Goal: Task Accomplishment & Management: Manage account settings

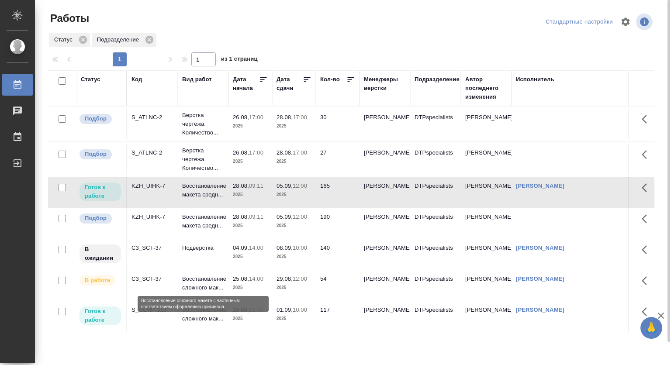
click at [206, 323] on p "Восстановление сложного мак..." at bounding box center [203, 314] width 42 height 17
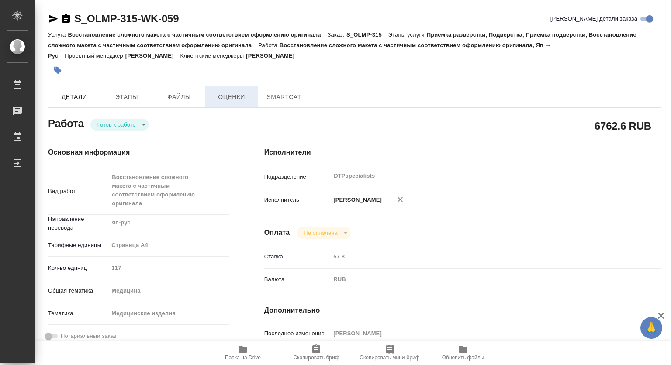
type textarea "x"
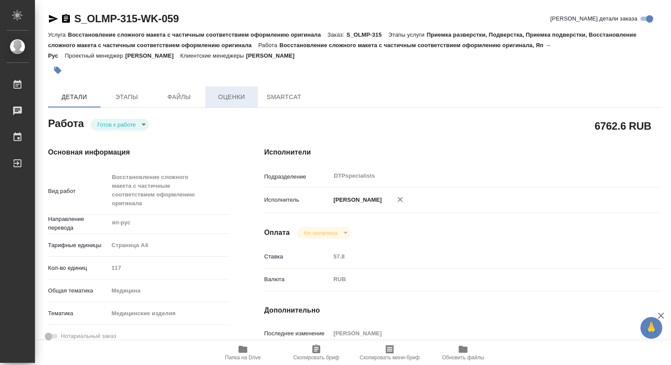
type textarea "x"
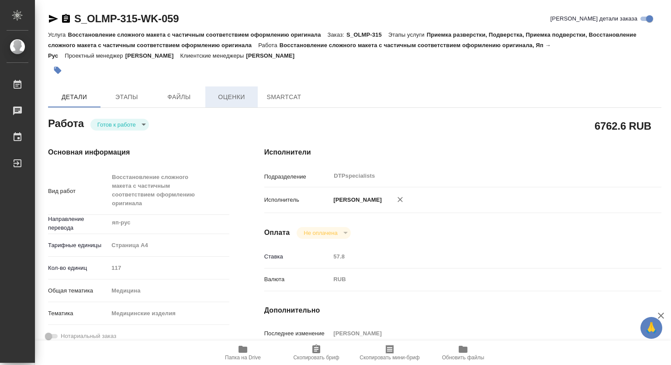
type textarea "x"
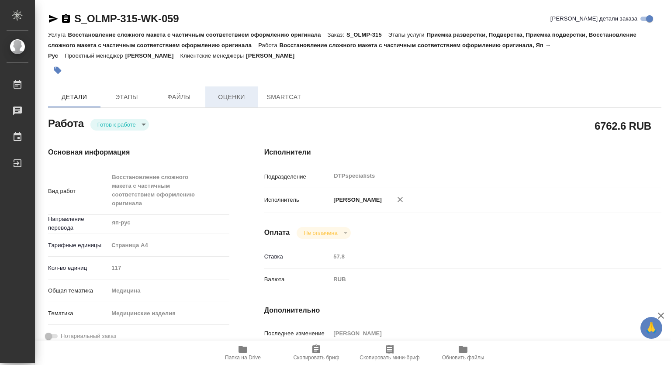
type textarea "x"
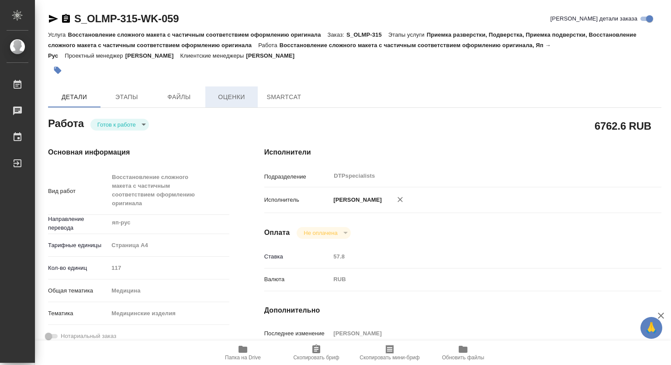
type textarea "x"
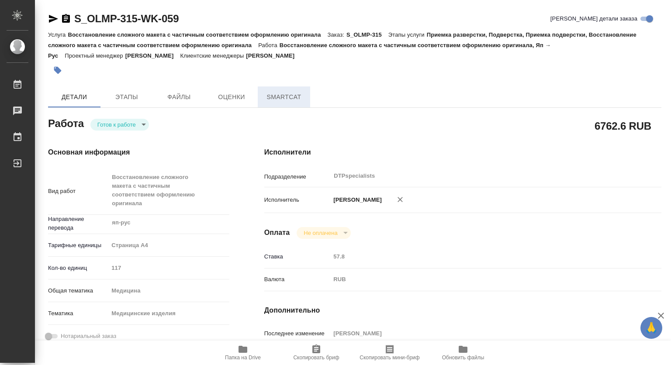
type textarea "x"
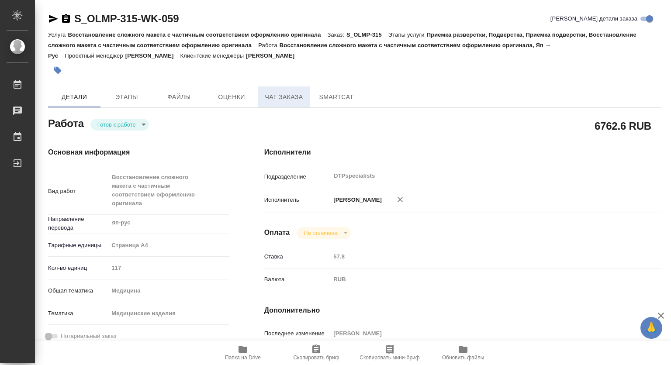
click at [295, 99] on span "Чат заказа" at bounding box center [284, 97] width 42 height 11
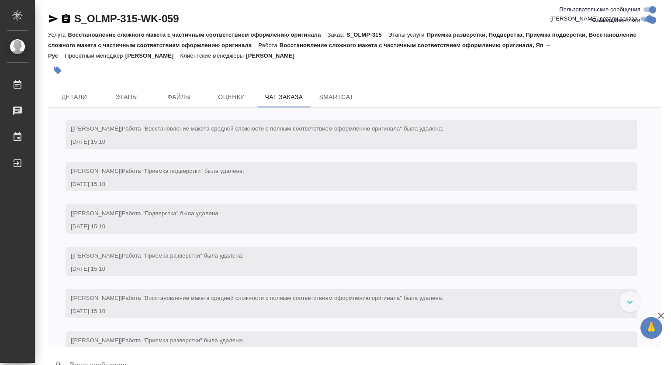
scroll to position [6327, 0]
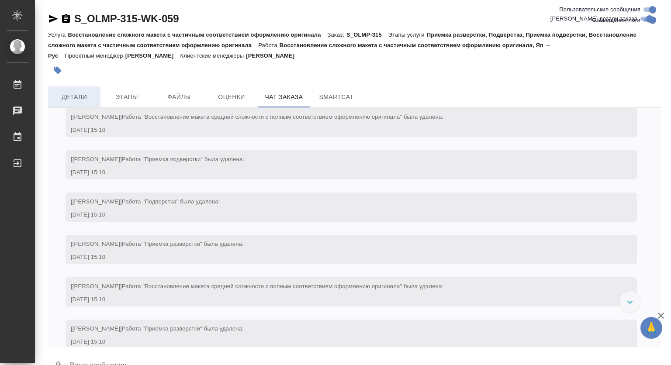
click at [76, 100] on span "Детали" at bounding box center [74, 97] width 42 height 11
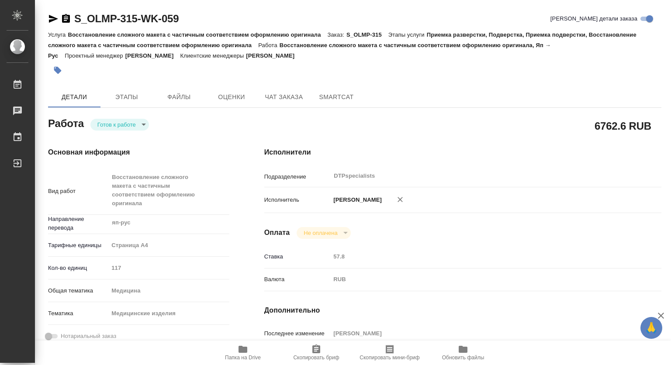
type textarea "x"
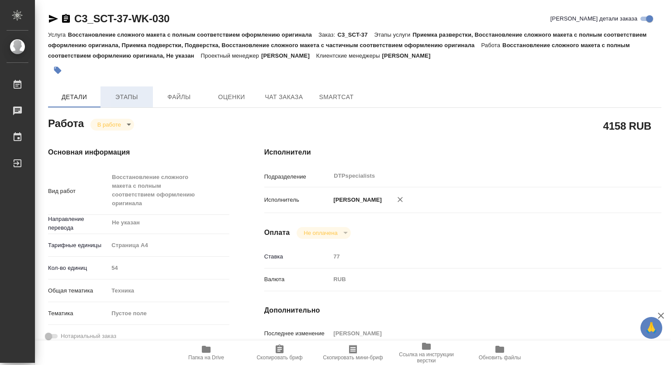
click at [135, 97] on span "Этапы" at bounding box center [127, 97] width 42 height 11
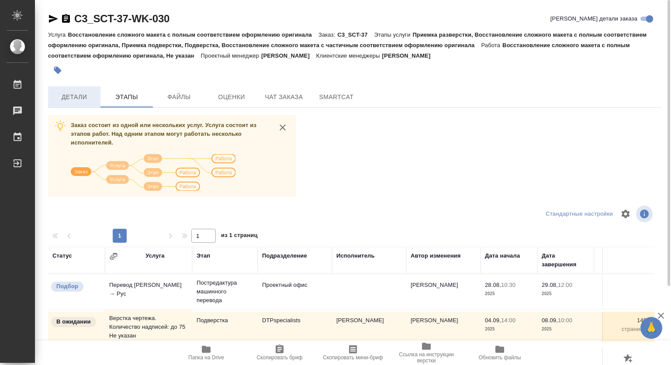
click at [84, 96] on span "Детали" at bounding box center [74, 97] width 42 height 11
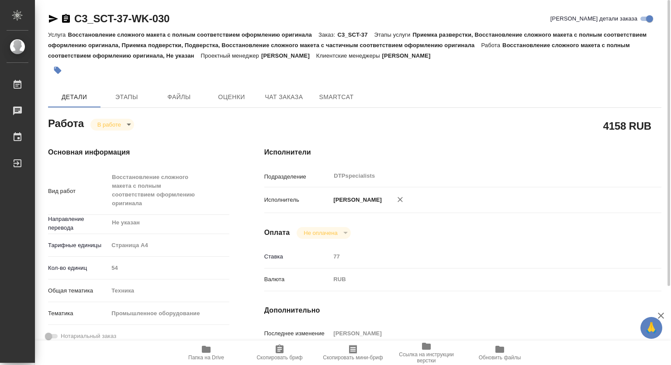
type textarea "x"
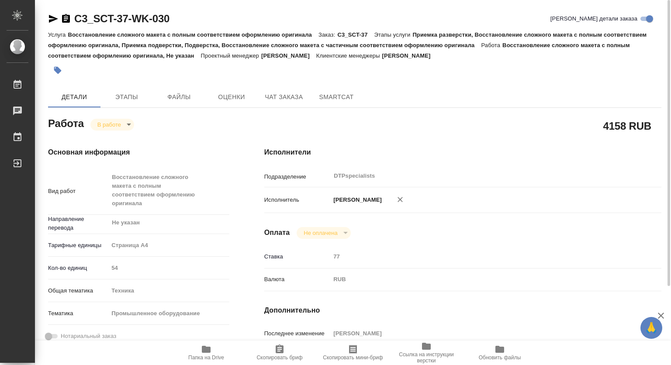
type textarea "x"
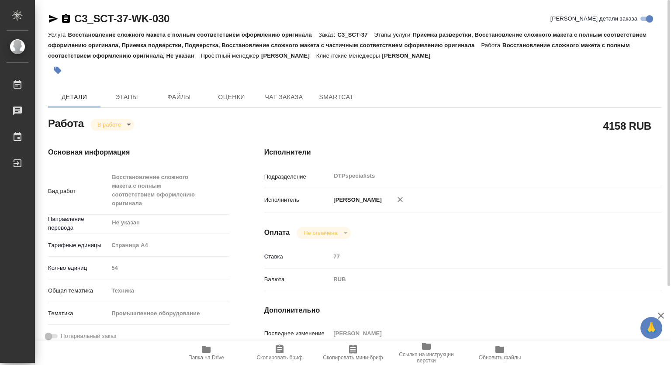
type textarea "x"
